Goal: Task Accomplishment & Management: Use online tool/utility

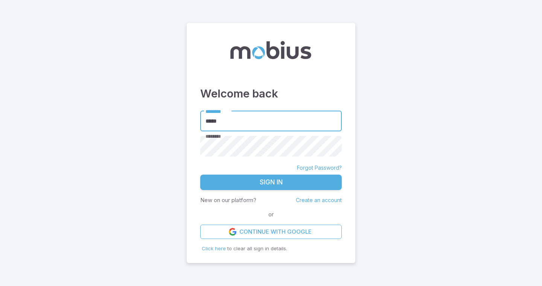
click at [241, 187] on button "Sign In" at bounding box center [270, 183] width 141 height 16
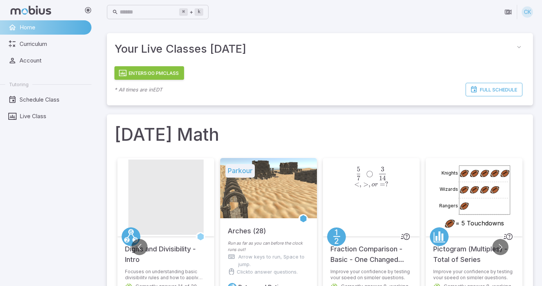
click at [174, 70] on button "Enter 5:00 PM Class" at bounding box center [149, 73] width 70 height 14
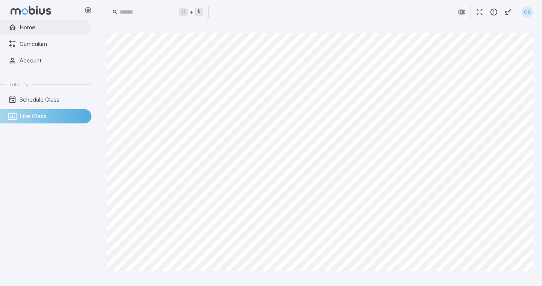
click at [31, 27] on span "Home" at bounding box center [53, 27] width 67 height 8
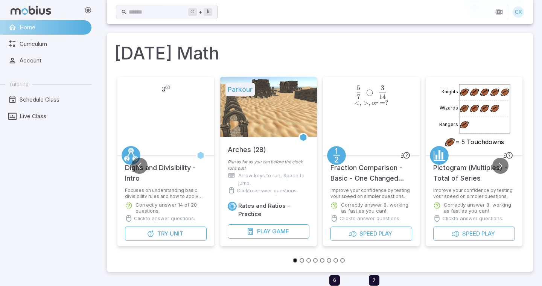
scroll to position [82, 0]
click at [479, 234] on span "Speed" at bounding box center [471, 233] width 18 height 8
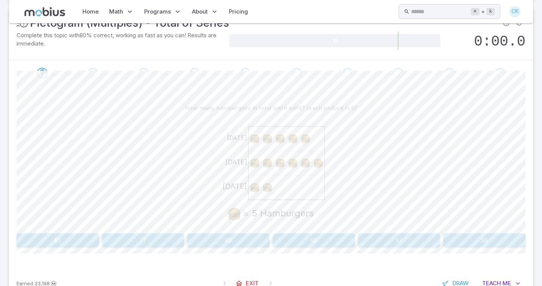
scroll to position [108, 0]
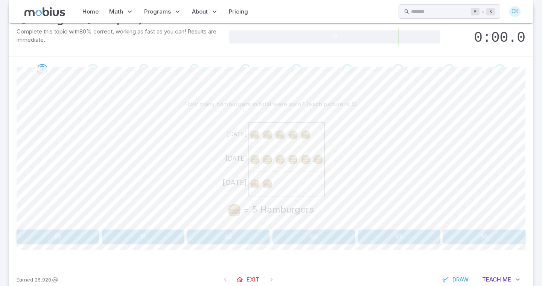
click at [55, 236] on button "65" at bounding box center [58, 236] width 82 height 14
click at [456, 231] on button "65" at bounding box center [484, 236] width 82 height 14
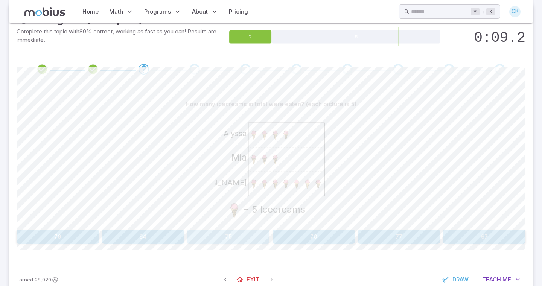
click at [244, 232] on button "75" at bounding box center [228, 236] width 82 height 14
click at [492, 233] on button "45" at bounding box center [484, 236] width 82 height 14
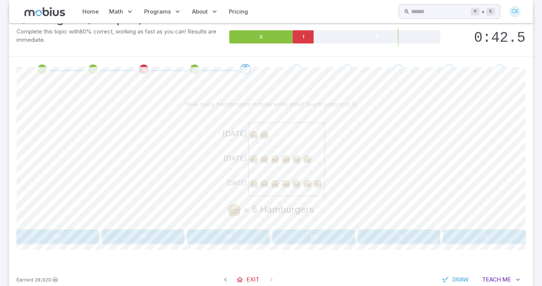
click at [500, 233] on button "75" at bounding box center [484, 236] width 82 height 14
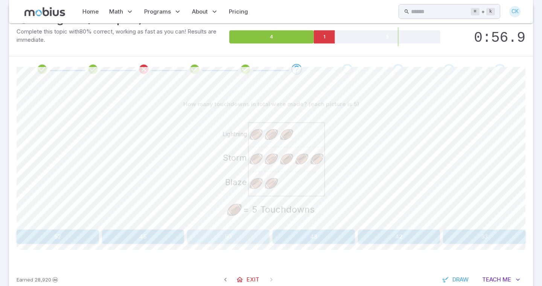
click at [222, 234] on button "50" at bounding box center [228, 236] width 82 height 14
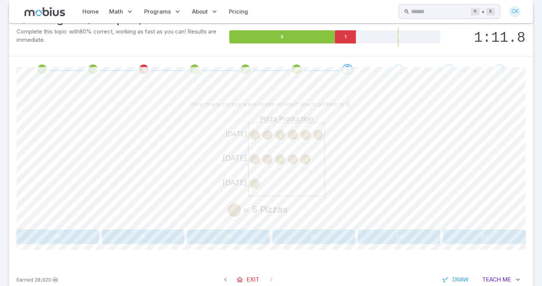
click at [79, 231] on button "60" at bounding box center [58, 236] width 82 height 14
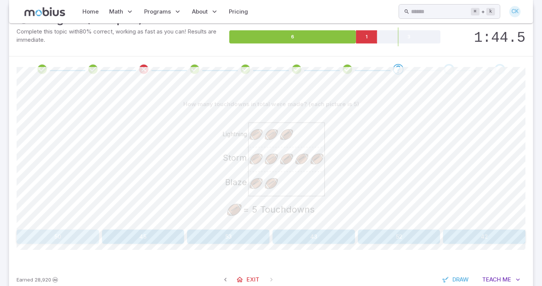
click at [54, 238] on button "50" at bounding box center [58, 236] width 82 height 14
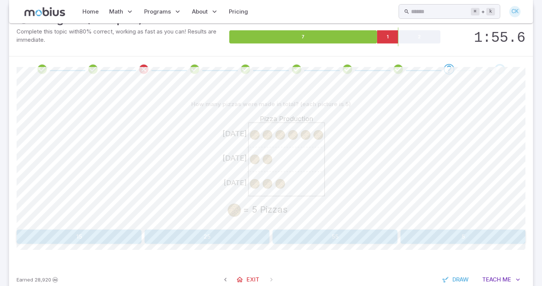
click at [318, 234] on button "55" at bounding box center [334, 236] width 125 height 14
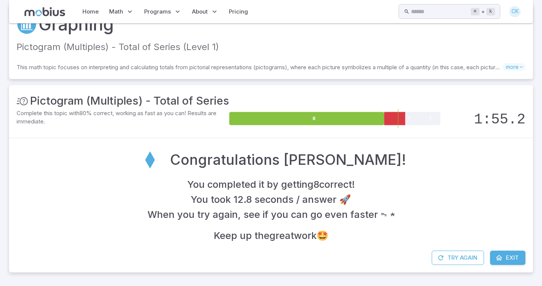
scroll to position [27, 0]
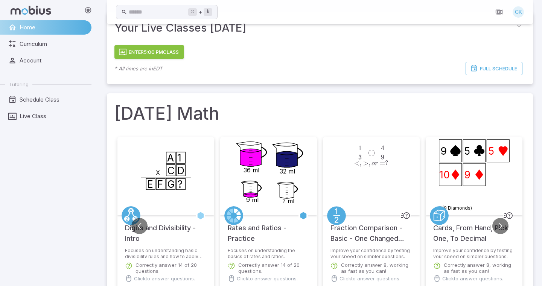
scroll to position [22, 0]
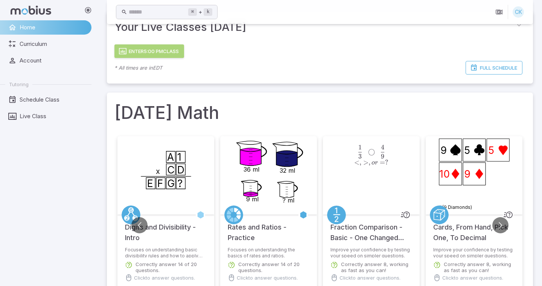
click at [144, 52] on button "Enter 5:00 PM Class" at bounding box center [149, 51] width 70 height 14
